Goal: Check status: Check status

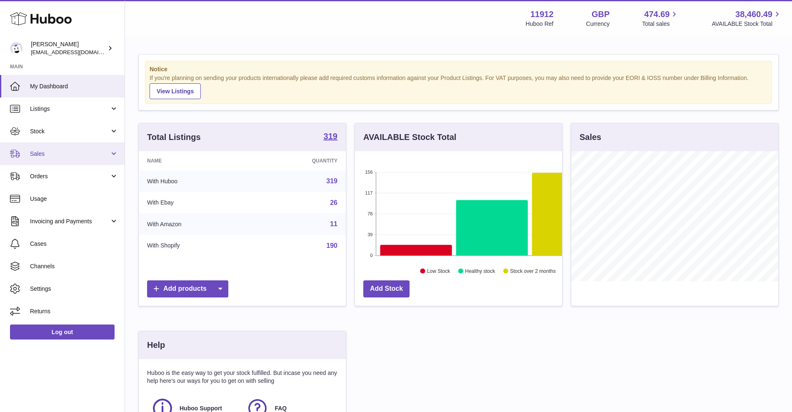
scroll to position [130, 207]
click at [68, 157] on span "Sales" at bounding box center [70, 154] width 80 height 8
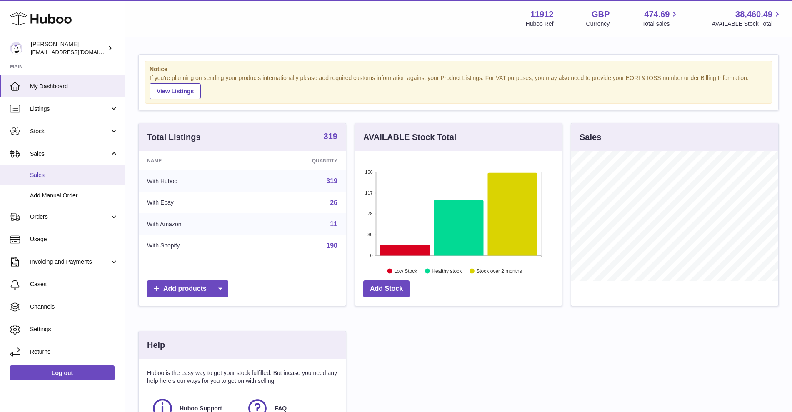
click at [61, 171] on span "Sales" at bounding box center [74, 175] width 88 height 8
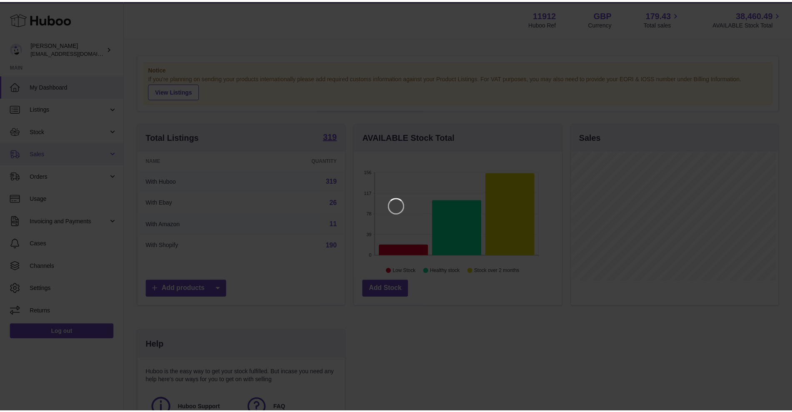
scroll to position [130, 210]
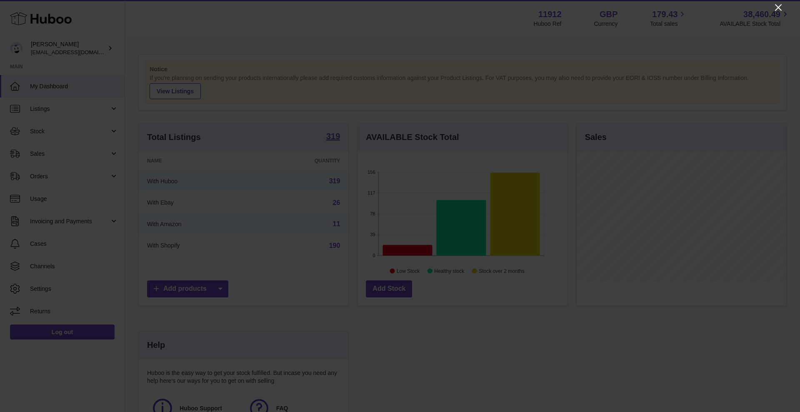
click at [640, 11] on icon "Close" at bounding box center [779, 8] width 10 height 10
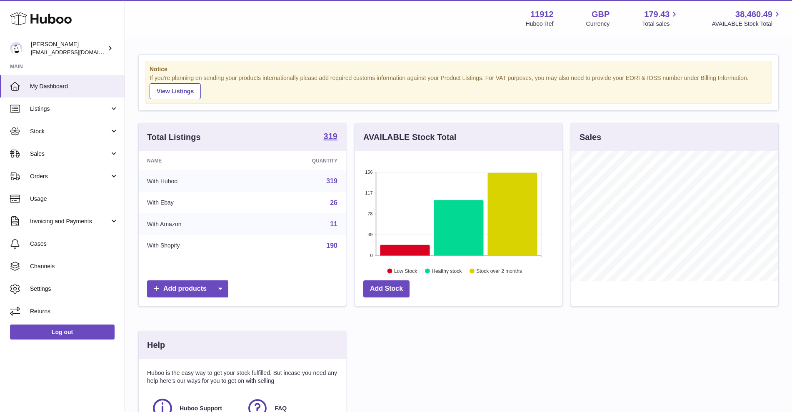
scroll to position [416695, 416618]
click at [79, 156] on span "Sales" at bounding box center [70, 154] width 80 height 8
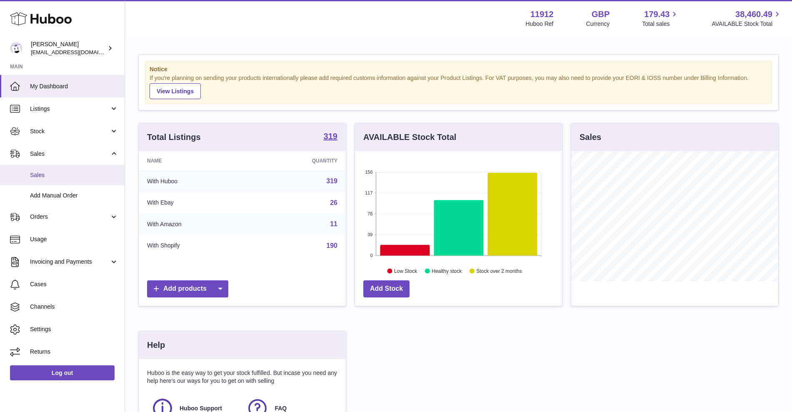
click at [78, 181] on link "Sales" at bounding box center [62, 175] width 125 height 20
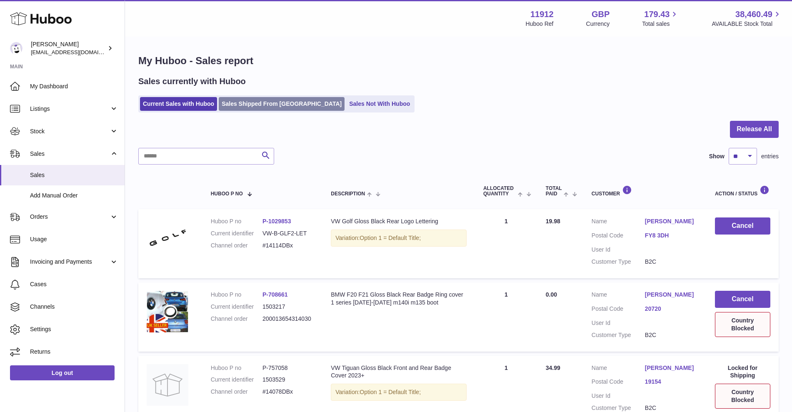
click at [261, 101] on link "Sales Shipped From Huboo" at bounding box center [282, 104] width 126 height 14
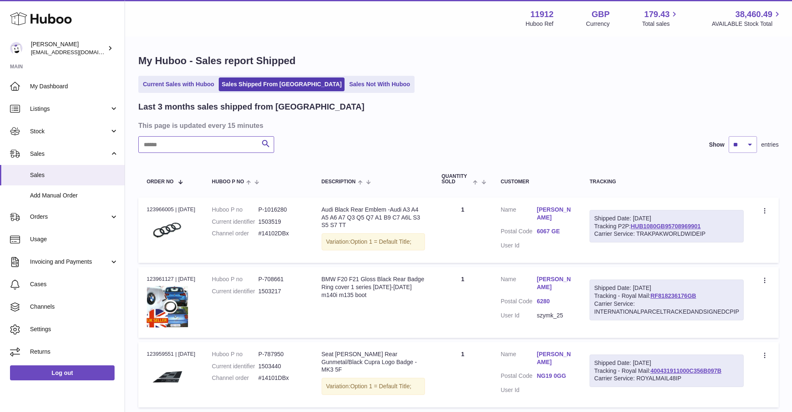
click at [210, 141] on input "text" at bounding box center [206, 144] width 136 height 17
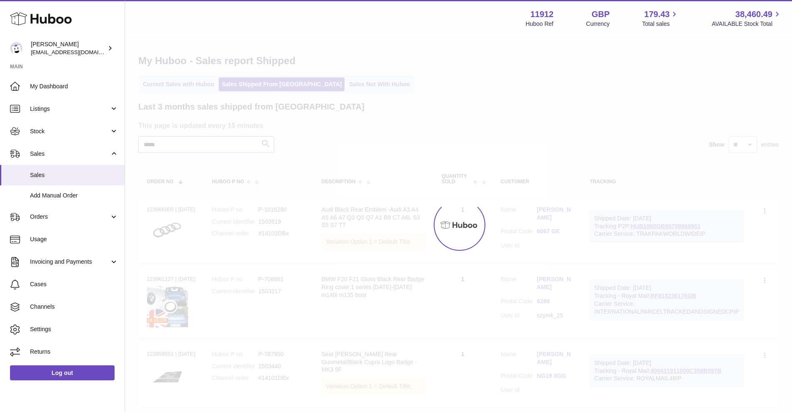
type input "*****"
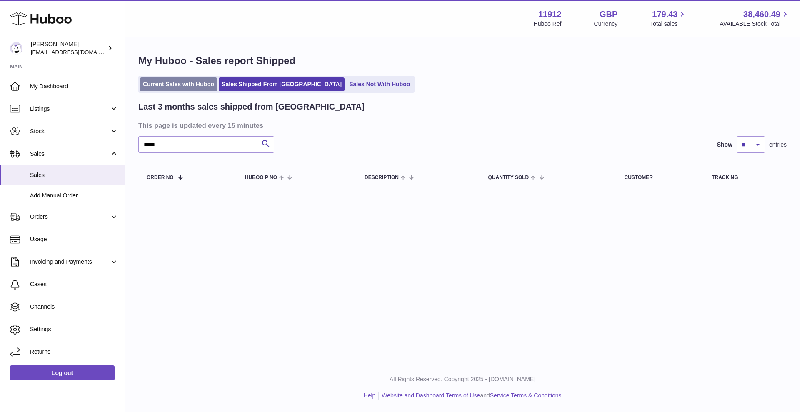
click at [170, 84] on link "Current Sales with Huboo" at bounding box center [178, 85] width 77 height 14
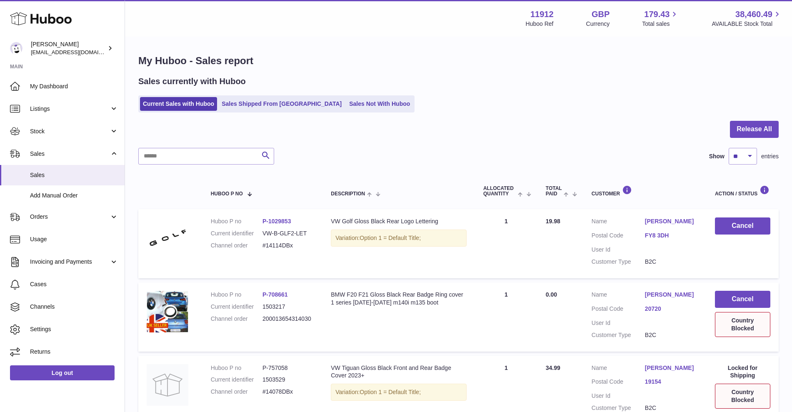
click at [346, 103] on link "Sales Not With Huboo" at bounding box center [379, 104] width 67 height 14
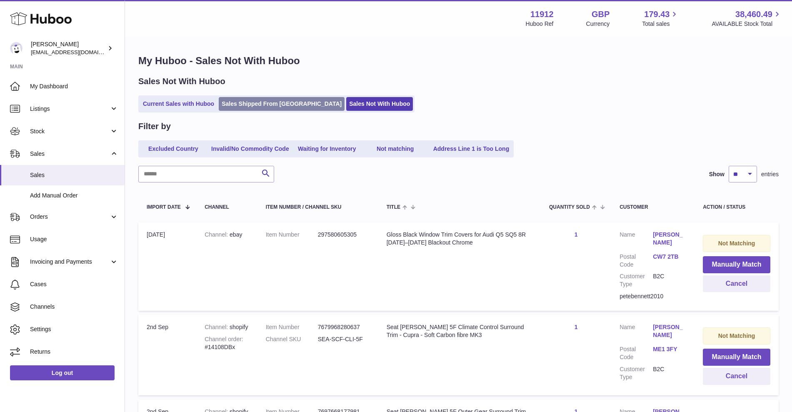
click at [266, 101] on link "Sales Shipped From [GEOGRAPHIC_DATA]" at bounding box center [282, 104] width 126 height 14
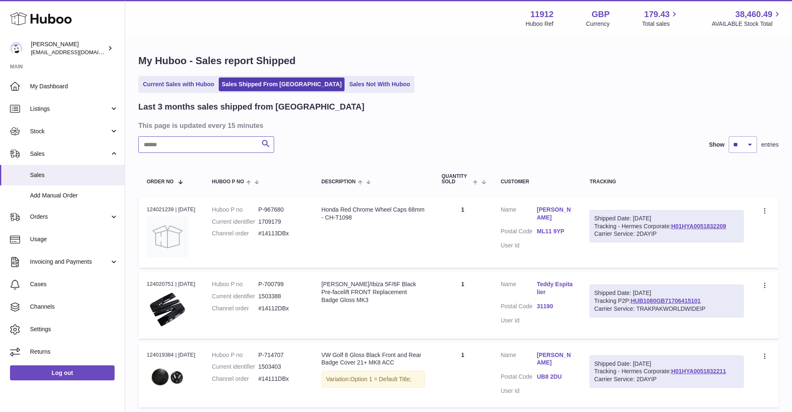
click at [215, 143] on input "text" at bounding box center [206, 144] width 136 height 17
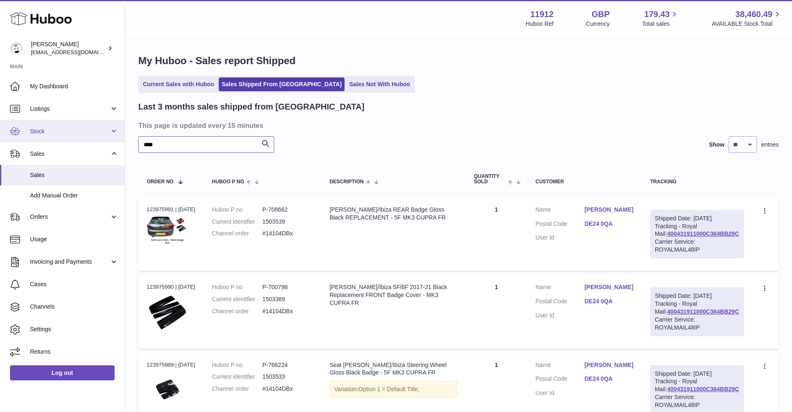
drag, startPoint x: 185, startPoint y: 143, endPoint x: 108, endPoint y: 140, distance: 76.8
click at [108, 140] on div "Huboo Zahoor Azam info@carbonmyride.com Main My Dashboard Listings Not with Hub…" at bounding box center [396, 248] width 792 height 496
type input "****"
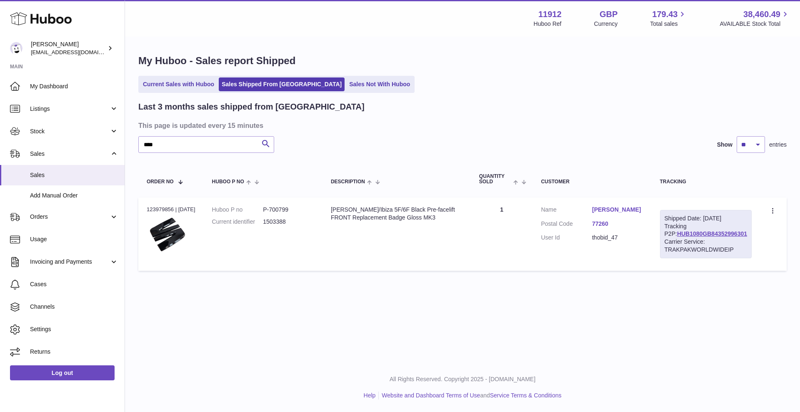
click at [190, 77] on ul "Current Sales with Huboo Sales Shipped From Huboo Sales Not With Huboo" at bounding box center [276, 84] width 276 height 17
click at [188, 81] on link "Current Sales with Huboo" at bounding box center [178, 85] width 77 height 14
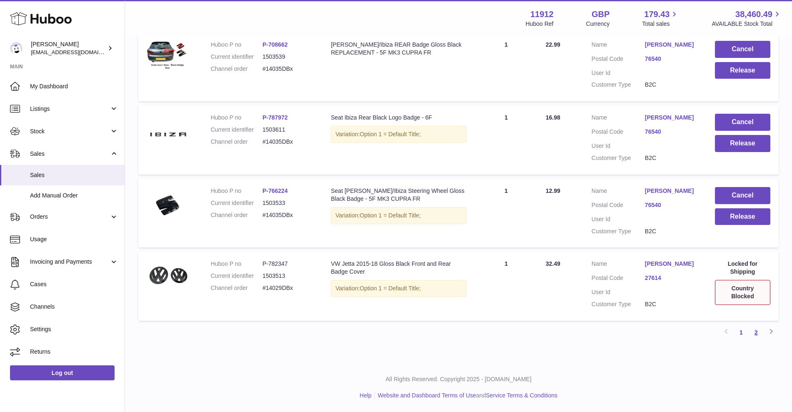
click at [761, 331] on link "2" at bounding box center [756, 332] width 15 height 15
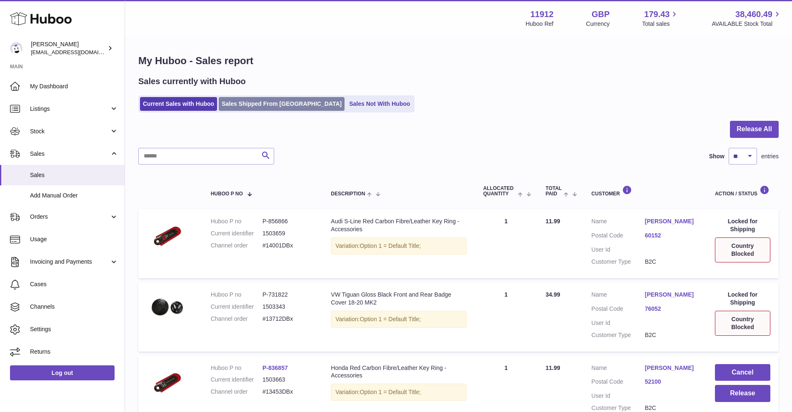
click at [268, 106] on link "Sales Shipped From Huboo" at bounding box center [282, 104] width 126 height 14
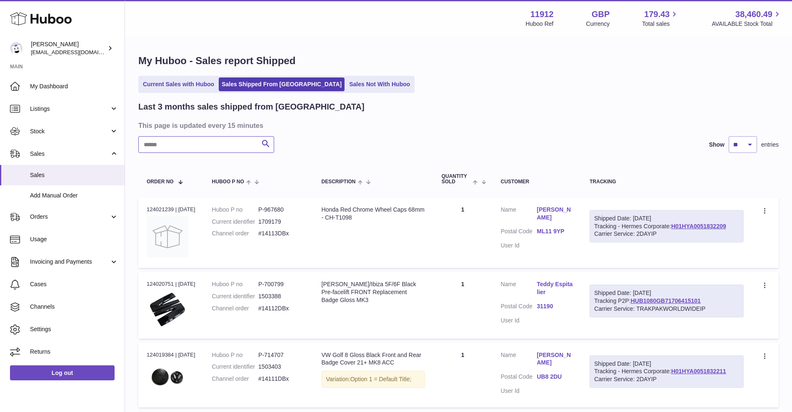
click at [204, 148] on input "text" at bounding box center [206, 144] width 136 height 17
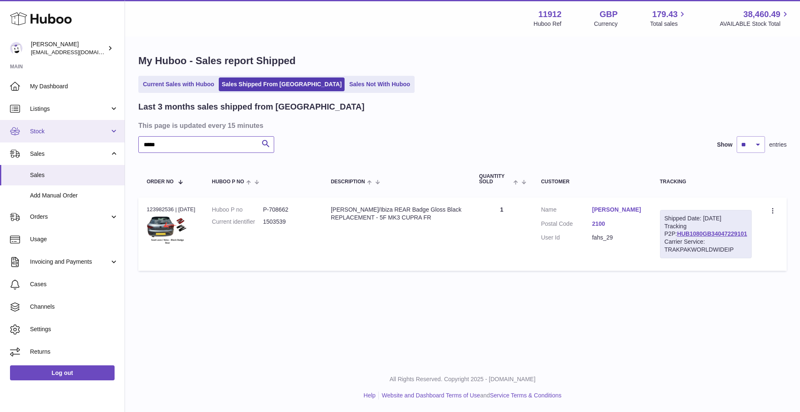
drag, startPoint x: 210, startPoint y: 146, endPoint x: 80, endPoint y: 142, distance: 129.7
click at [80, 142] on div "Huboo Zahoor Azam info@carbonmyride.com Main My Dashboard Listings Not with Hub…" at bounding box center [400, 206] width 800 height 412
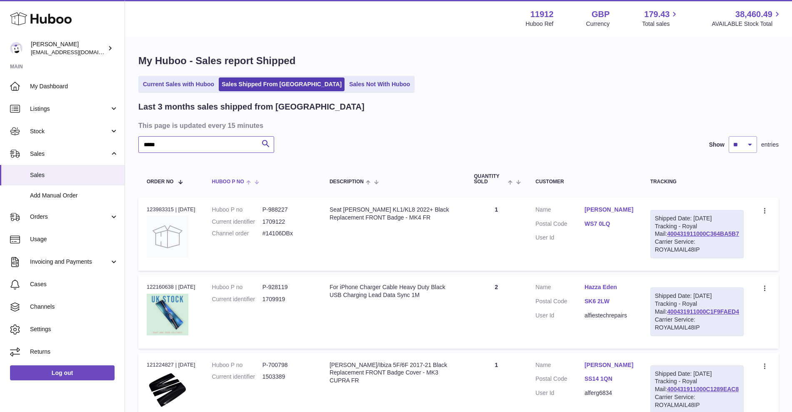
scroll to position [104, 0]
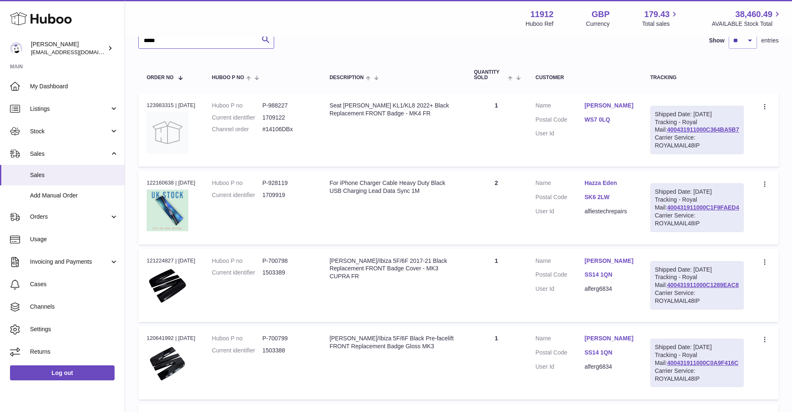
drag, startPoint x: 170, startPoint y: 41, endPoint x: 98, endPoint y: 33, distance: 71.8
click at [98, 33] on div "Huboo Zahoor Azam info@carbonmyride.com Main My Dashboard Listings Not with Hub…" at bounding box center [396, 260] width 792 height 729
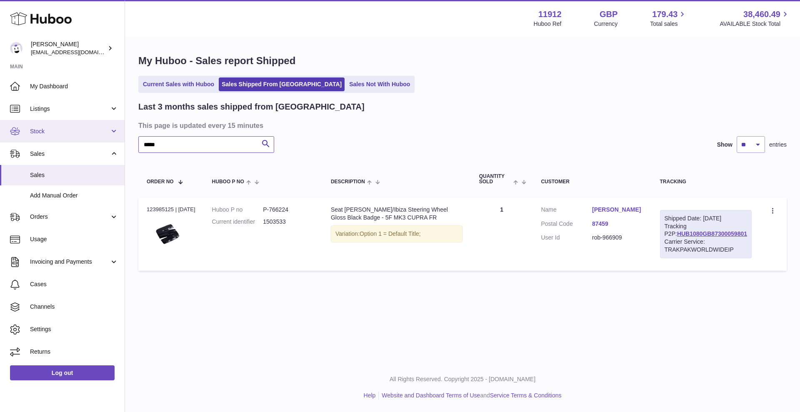
drag, startPoint x: 177, startPoint y: 142, endPoint x: 99, endPoint y: 135, distance: 77.8
click at [99, 138] on div "Huboo Zahoor Azam info@carbonmyride.com Main My Dashboard Listings Not with Hub…" at bounding box center [400, 206] width 800 height 412
type input "*******"
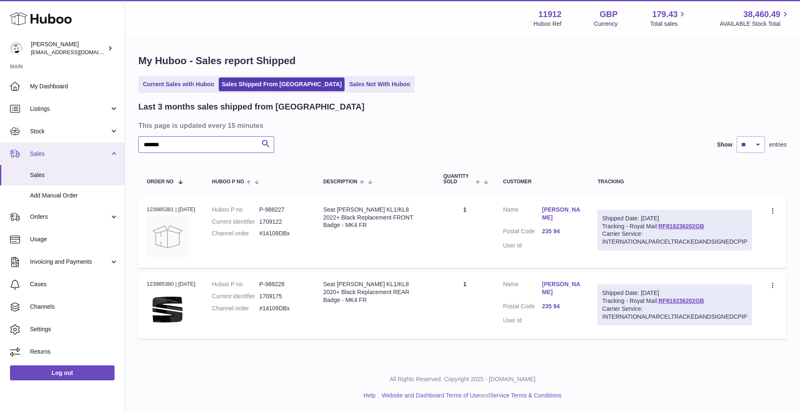
drag, startPoint x: 185, startPoint y: 141, endPoint x: 93, endPoint y: 143, distance: 92.6
click at [100, 142] on div "Huboo Zahoor Azam info@carbonmyride.com Main My Dashboard Listings Not with Hub…" at bounding box center [400, 206] width 800 height 412
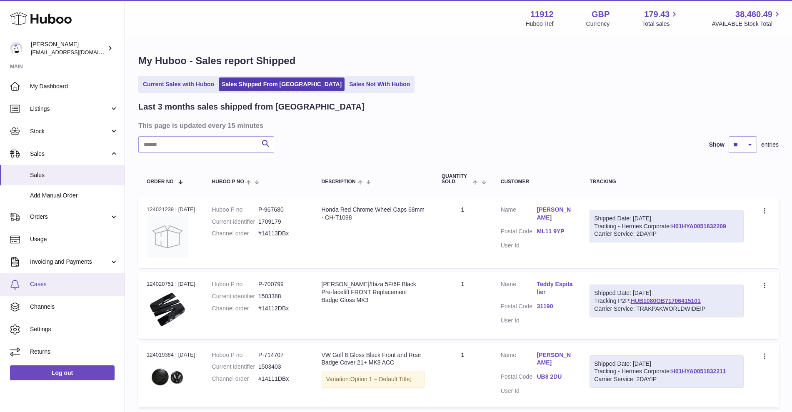
click at [53, 282] on span "Cases" at bounding box center [74, 285] width 88 height 8
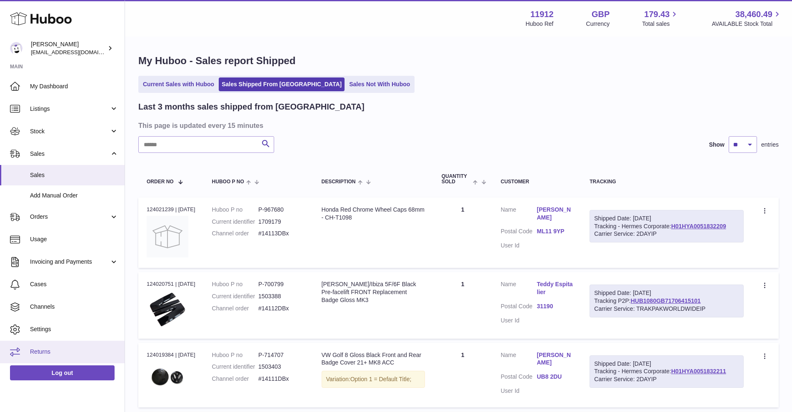
click at [47, 352] on span "Returns" at bounding box center [74, 352] width 88 height 8
click at [45, 352] on span "Returns" at bounding box center [74, 352] width 88 height 8
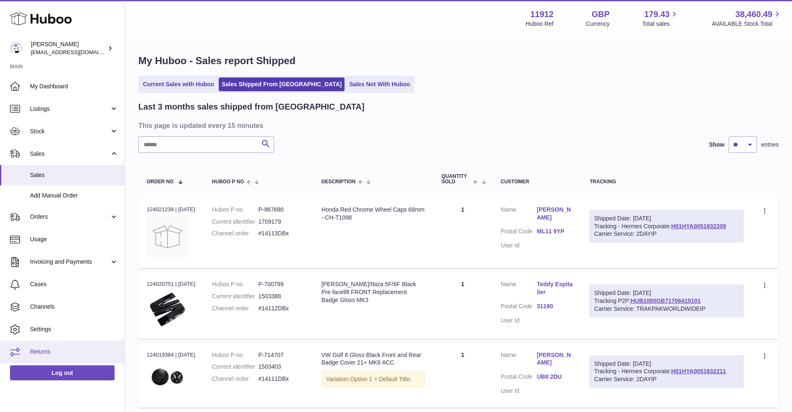
click at [45, 352] on span "Returns" at bounding box center [74, 352] width 88 height 8
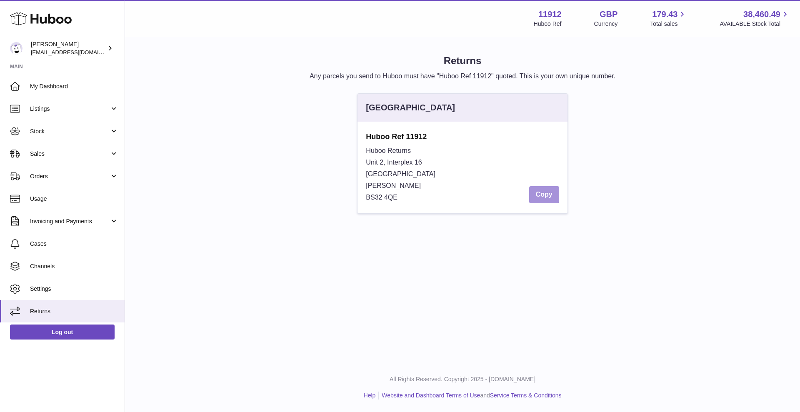
click at [548, 193] on button "Copy" at bounding box center [544, 194] width 30 height 17
click at [46, 159] on link "Sales" at bounding box center [62, 154] width 125 height 23
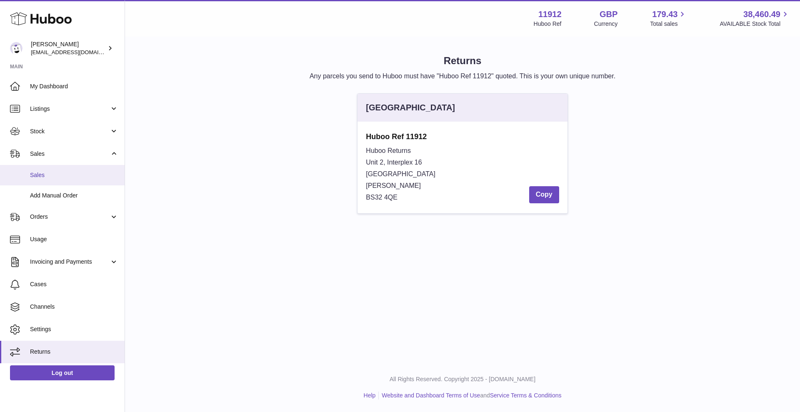
click at [61, 177] on span "Sales" at bounding box center [74, 175] width 88 height 8
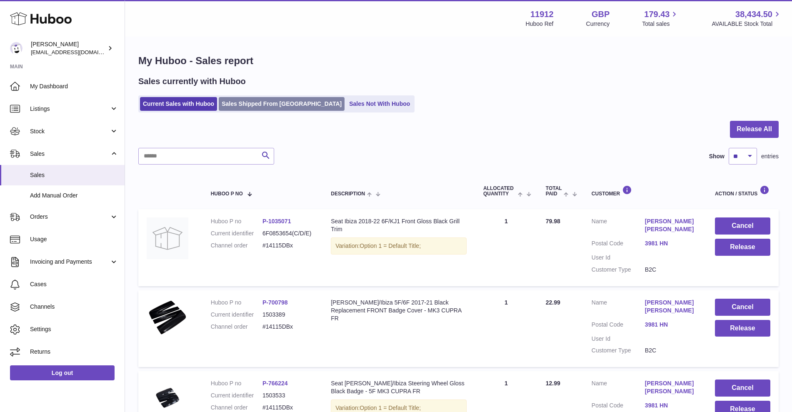
click at [241, 101] on link "Sales Shipped From Huboo" at bounding box center [282, 104] width 126 height 14
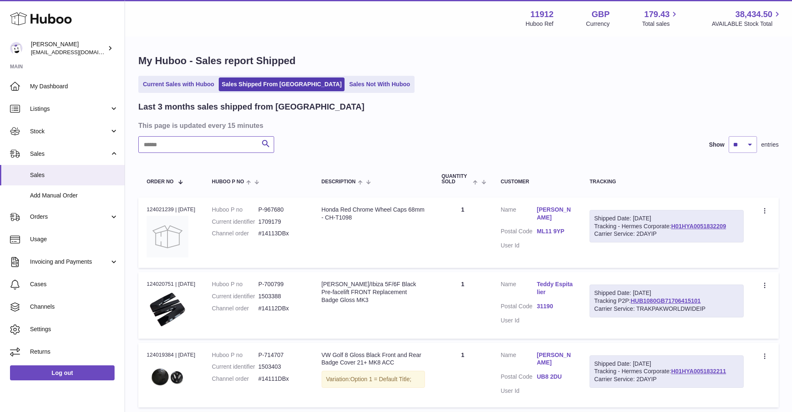
click at [185, 146] on input "text" at bounding box center [206, 144] width 136 height 17
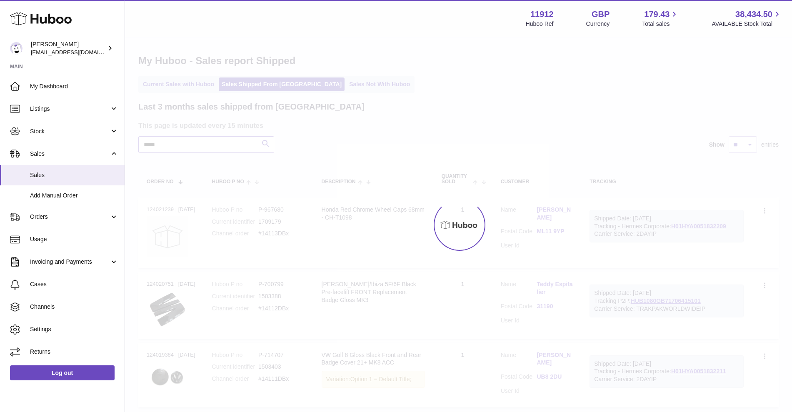
type input "*****"
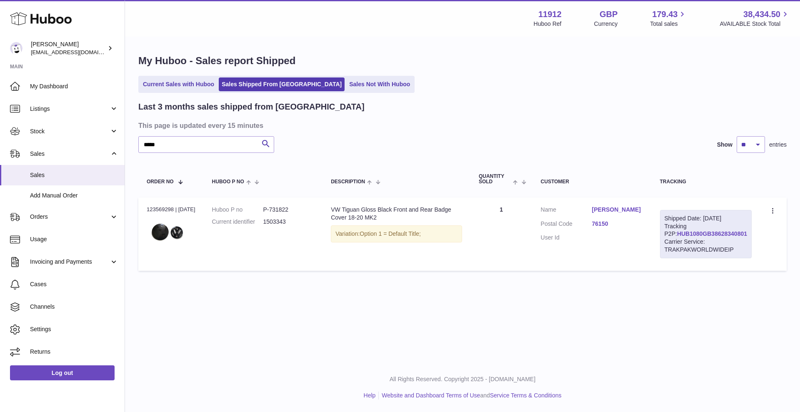
click at [714, 237] on link "HUB1080GB38628340801" at bounding box center [712, 234] width 70 height 7
click at [51, 348] on span "Returns" at bounding box center [74, 352] width 88 height 8
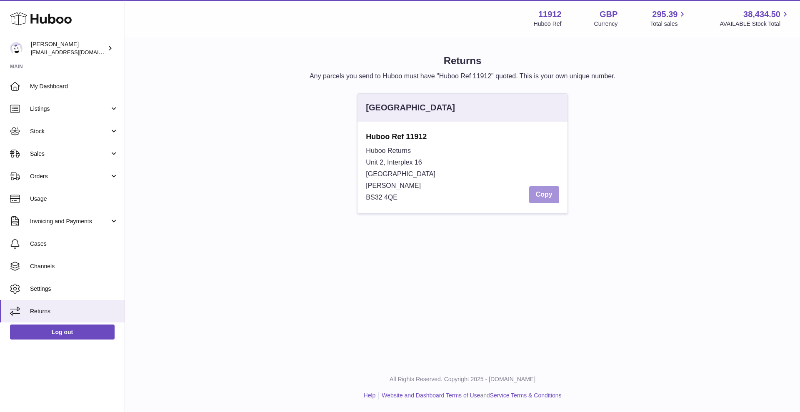
click at [546, 198] on button "Copy" at bounding box center [544, 194] width 30 height 17
click at [53, 83] on span "My Dashboard" at bounding box center [74, 87] width 88 height 8
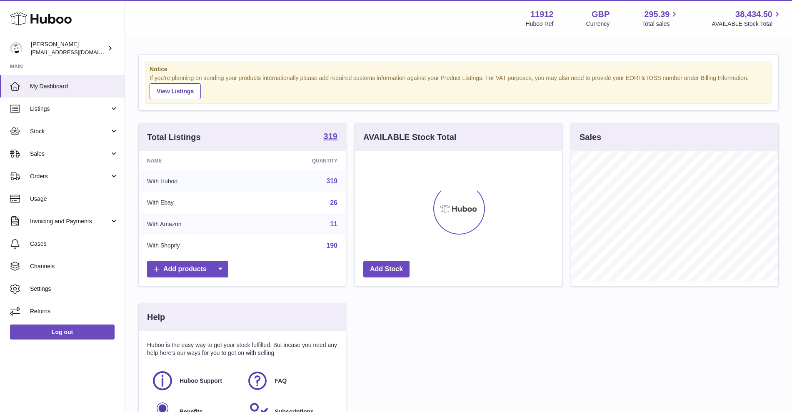
scroll to position [130, 207]
